Goal: Task Accomplishment & Management: Manage account settings

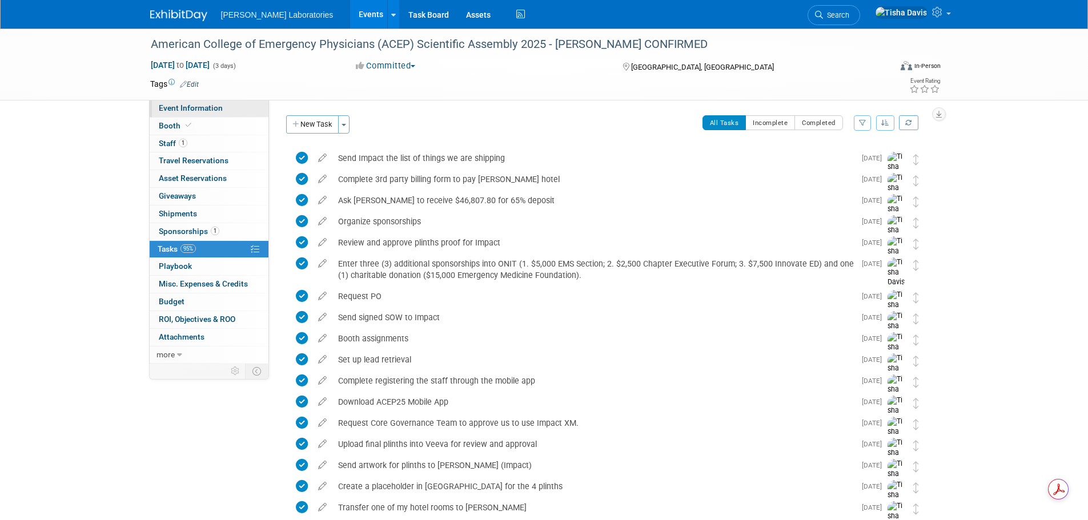
click at [178, 112] on link "Event Information" at bounding box center [209, 108] width 119 height 17
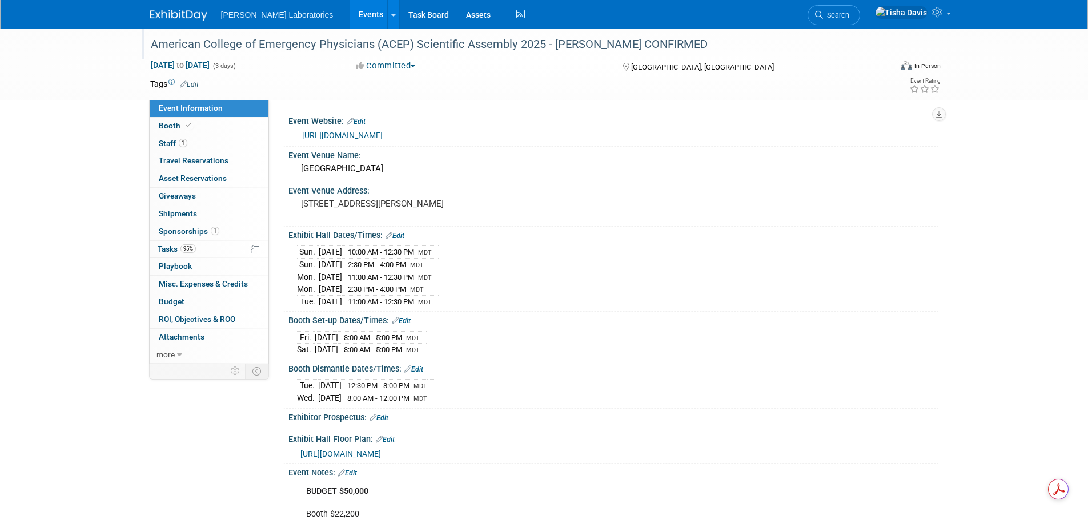
click at [240, 47] on div "American College of Emergency Physicians (ACEP) Scientific Assembly 2025 - [PER…" at bounding box center [510, 44] width 727 height 21
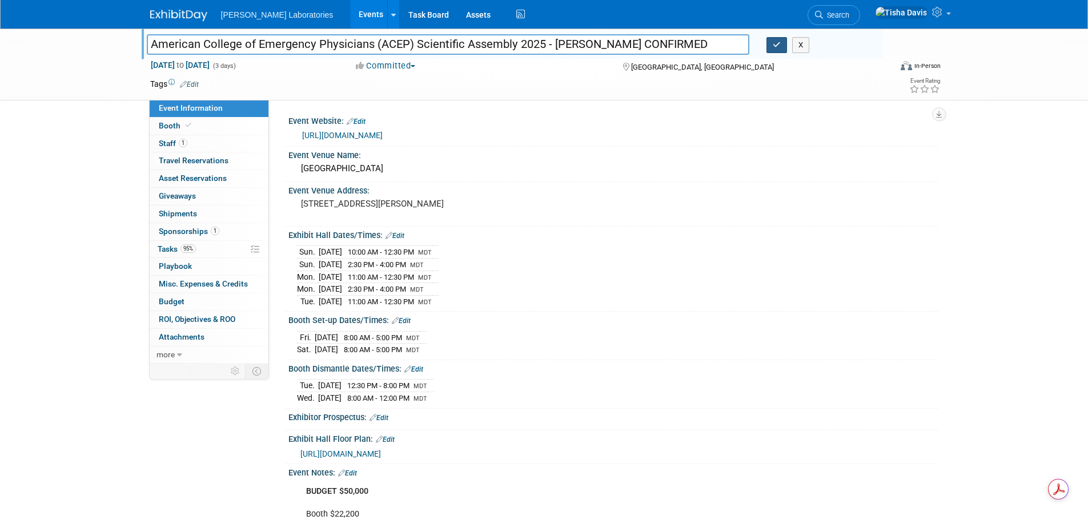
click at [776, 41] on icon "button" at bounding box center [777, 44] width 8 height 7
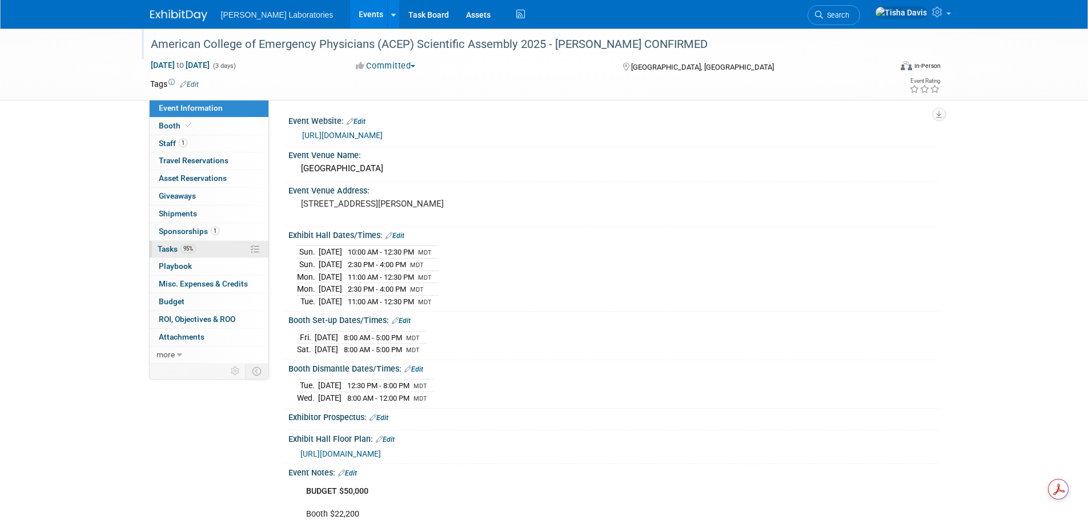
click at [169, 247] on span "Tasks 95%" at bounding box center [177, 248] width 38 height 9
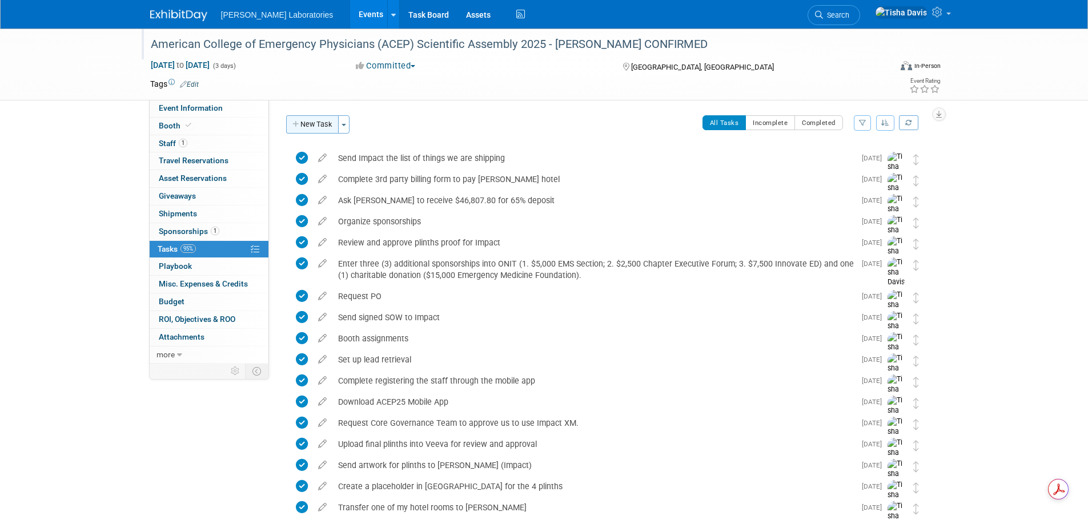
click at [317, 128] on button "New Task" at bounding box center [312, 124] width 53 height 18
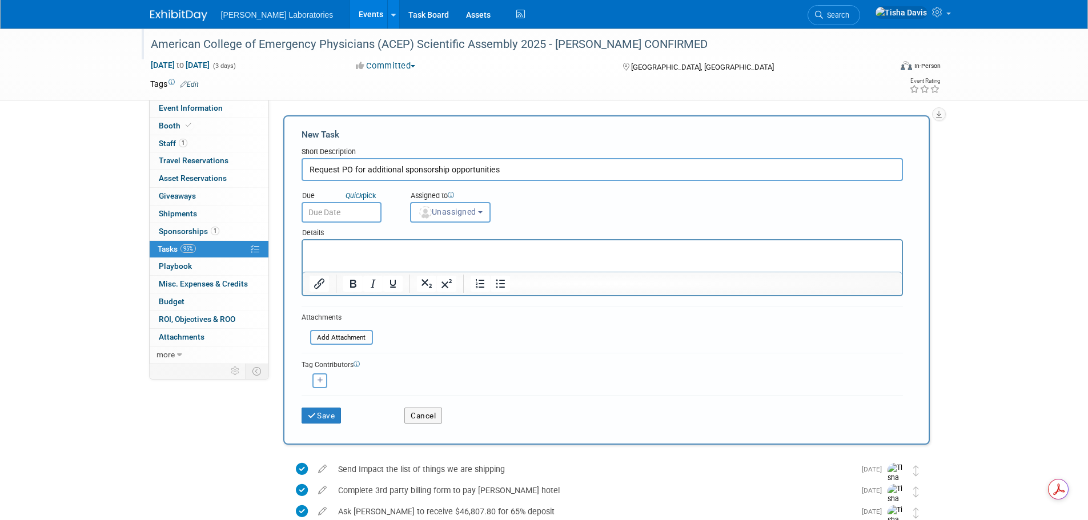
type input "Request PO for additional sponsorship opportunities"
click at [359, 216] on input "text" at bounding box center [341, 212] width 80 height 21
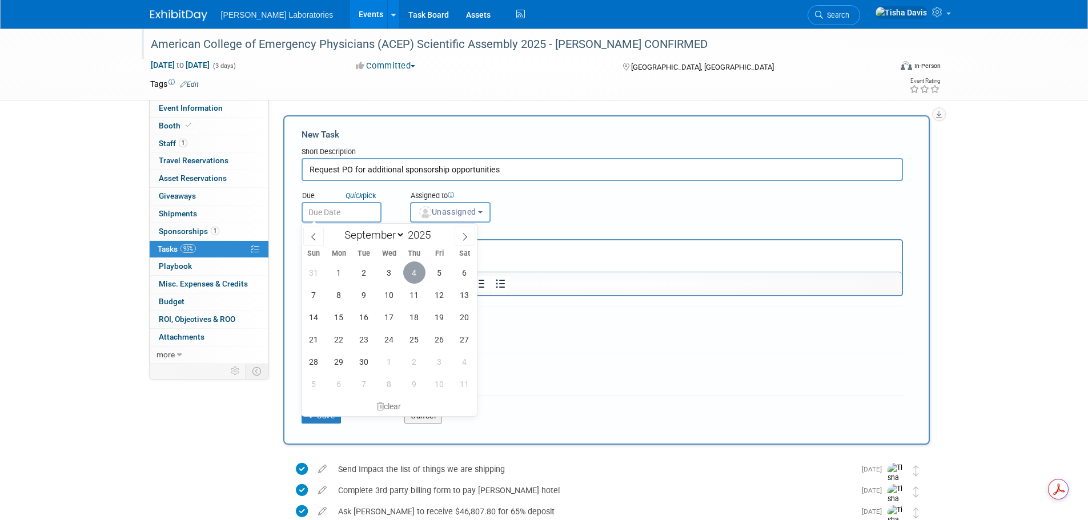
click at [420, 276] on span "4" at bounding box center [414, 273] width 22 height 22
type input "[DATE]"
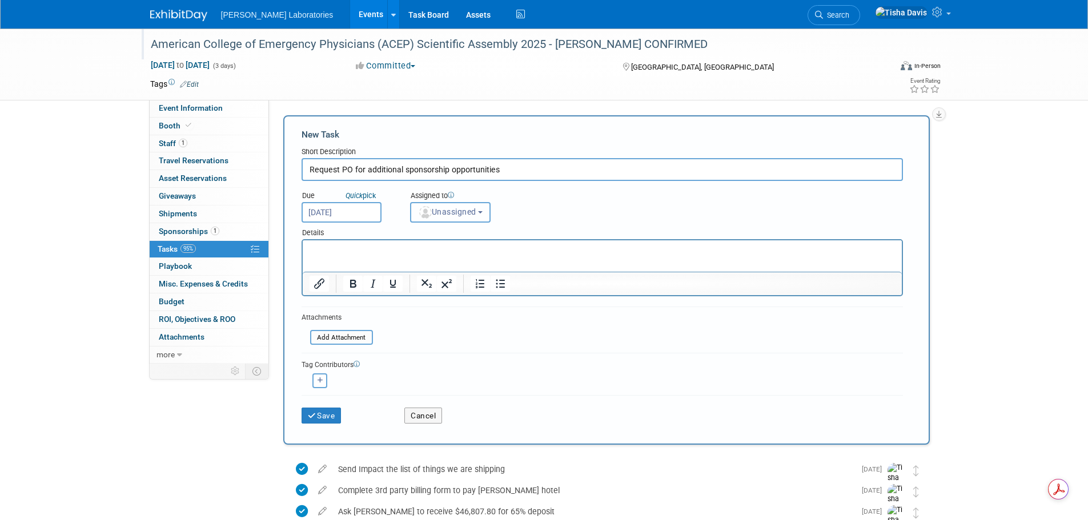
click at [485, 216] on button "Unassigned" at bounding box center [450, 212] width 81 height 21
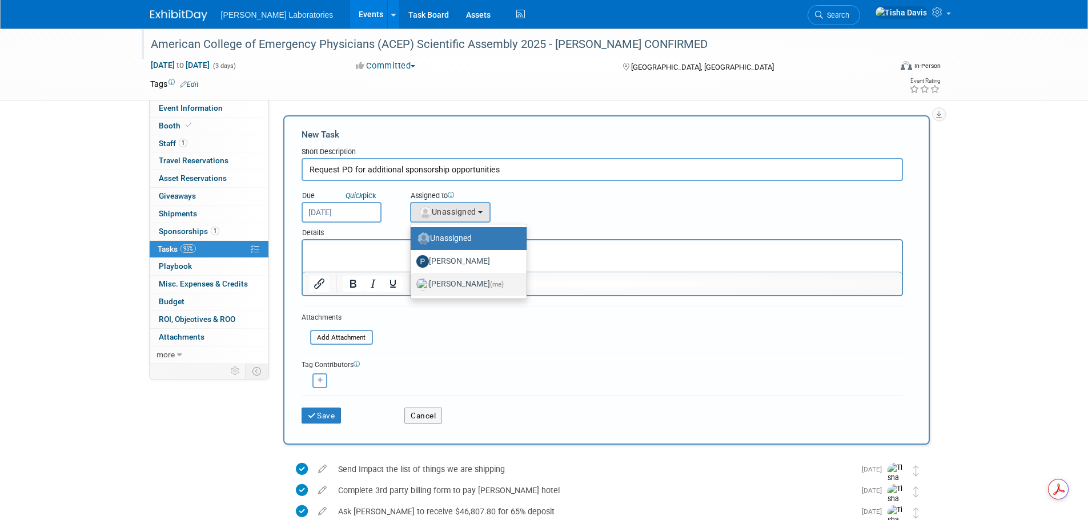
click at [453, 284] on label "[PERSON_NAME] (me)" at bounding box center [465, 284] width 99 height 18
click at [412, 284] on input "[PERSON_NAME] (me)" at bounding box center [408, 282] width 7 height 7
select select "2770856e-d6b1-4121-bfe1-202d7e478624"
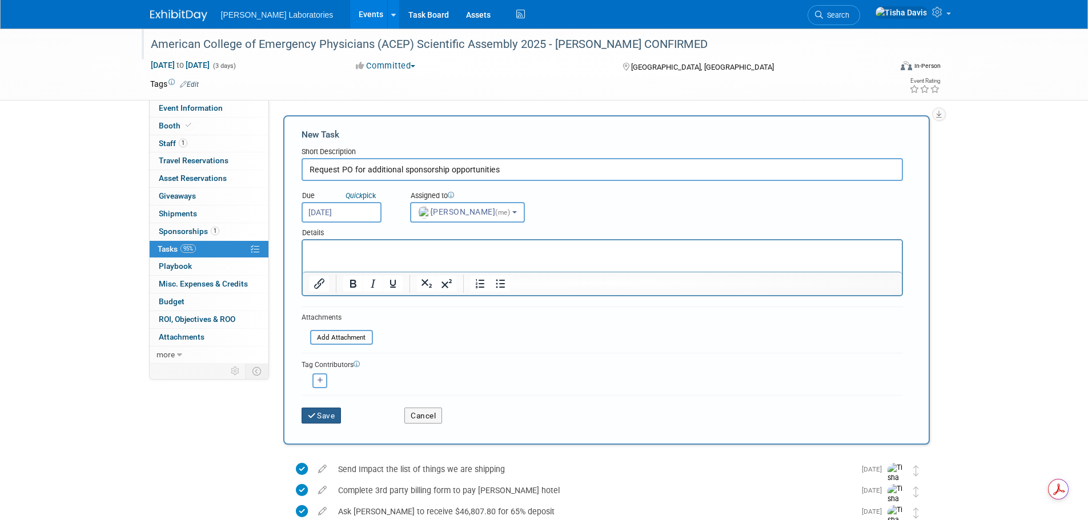
click at [327, 411] on button "Save" at bounding box center [321, 416] width 40 height 16
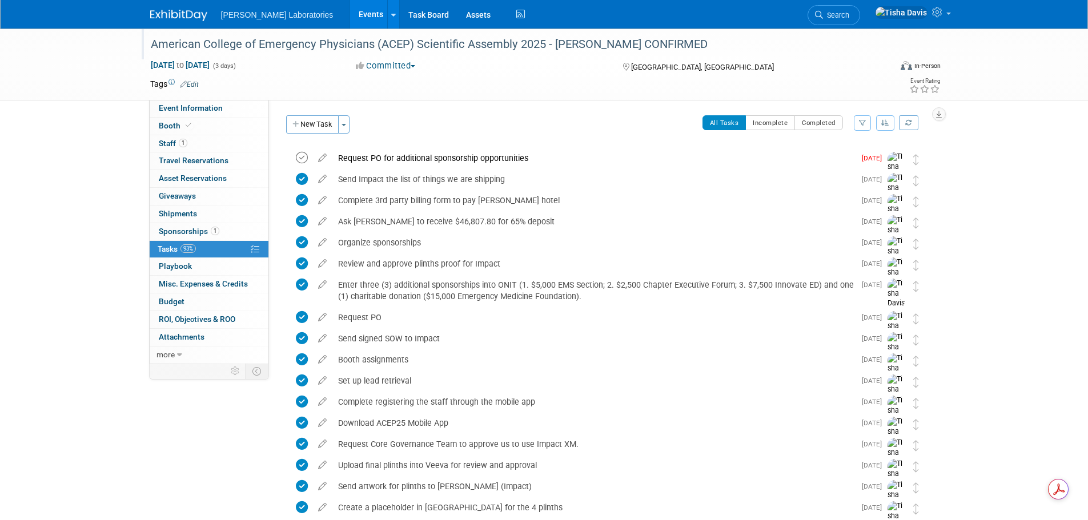
click at [303, 159] on icon at bounding box center [302, 158] width 12 height 12
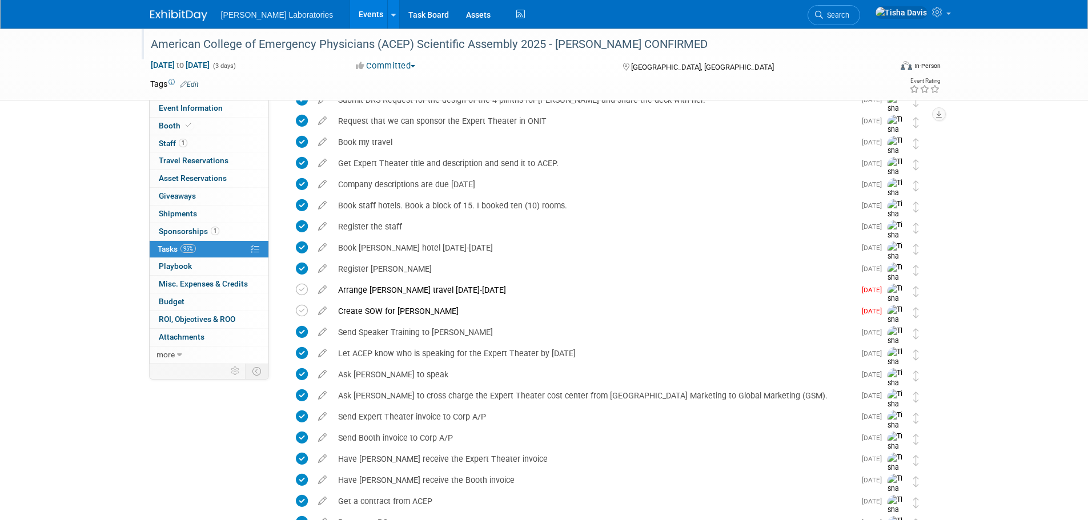
scroll to position [571, 0]
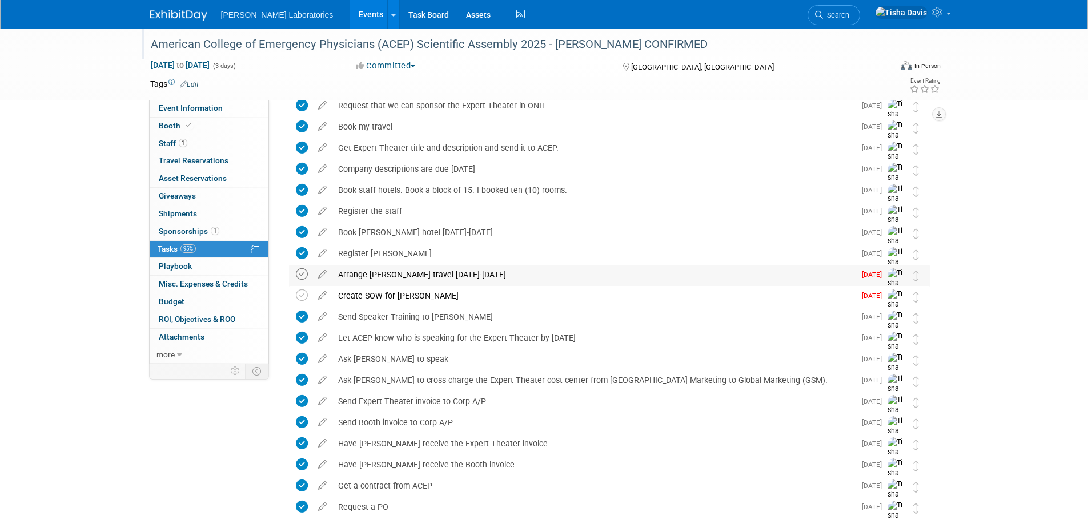
click at [300, 271] on icon at bounding box center [302, 274] width 12 height 12
click at [301, 295] on icon at bounding box center [302, 295] width 12 height 12
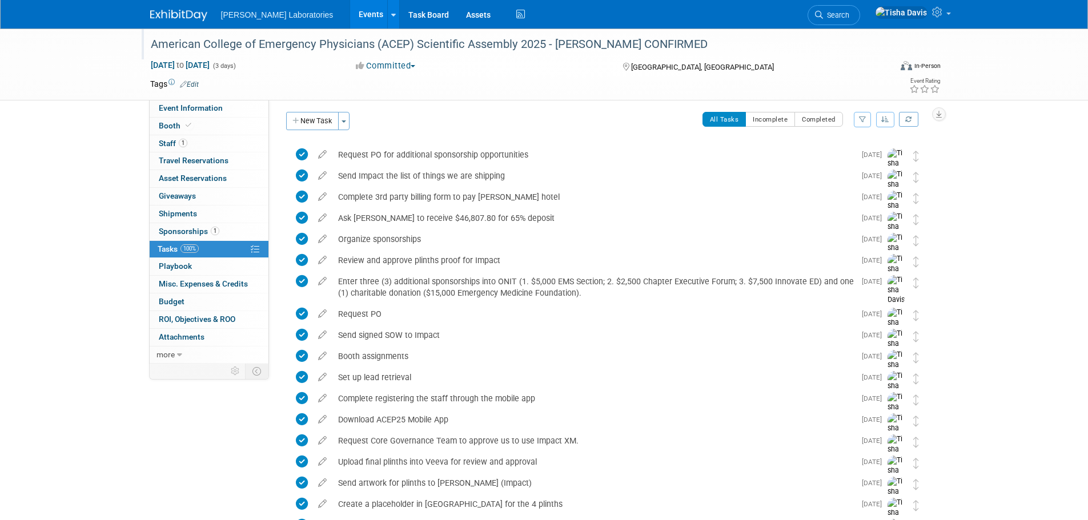
scroll to position [0, 0]
